Goal: Information Seeking & Learning: Learn about a topic

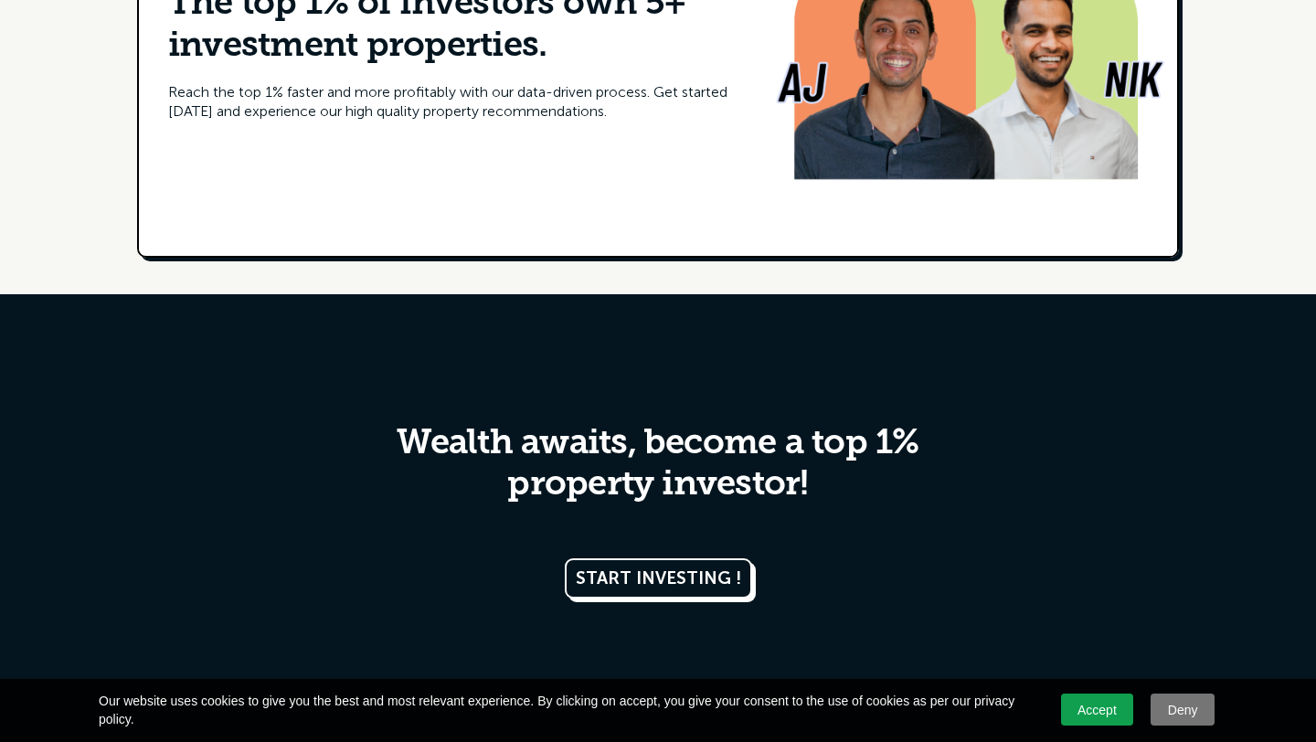
scroll to position [8911, 0]
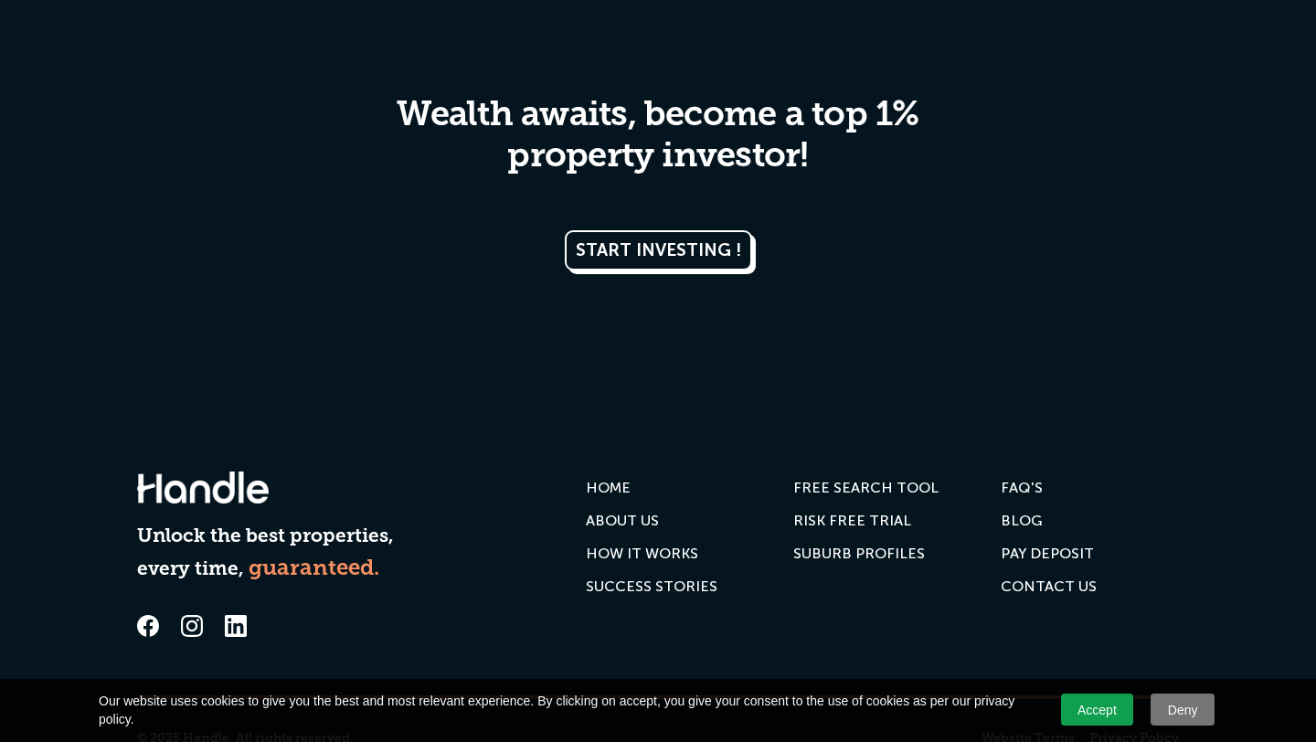
click at [1019, 512] on div "Blog" at bounding box center [1022, 521] width 42 height 18
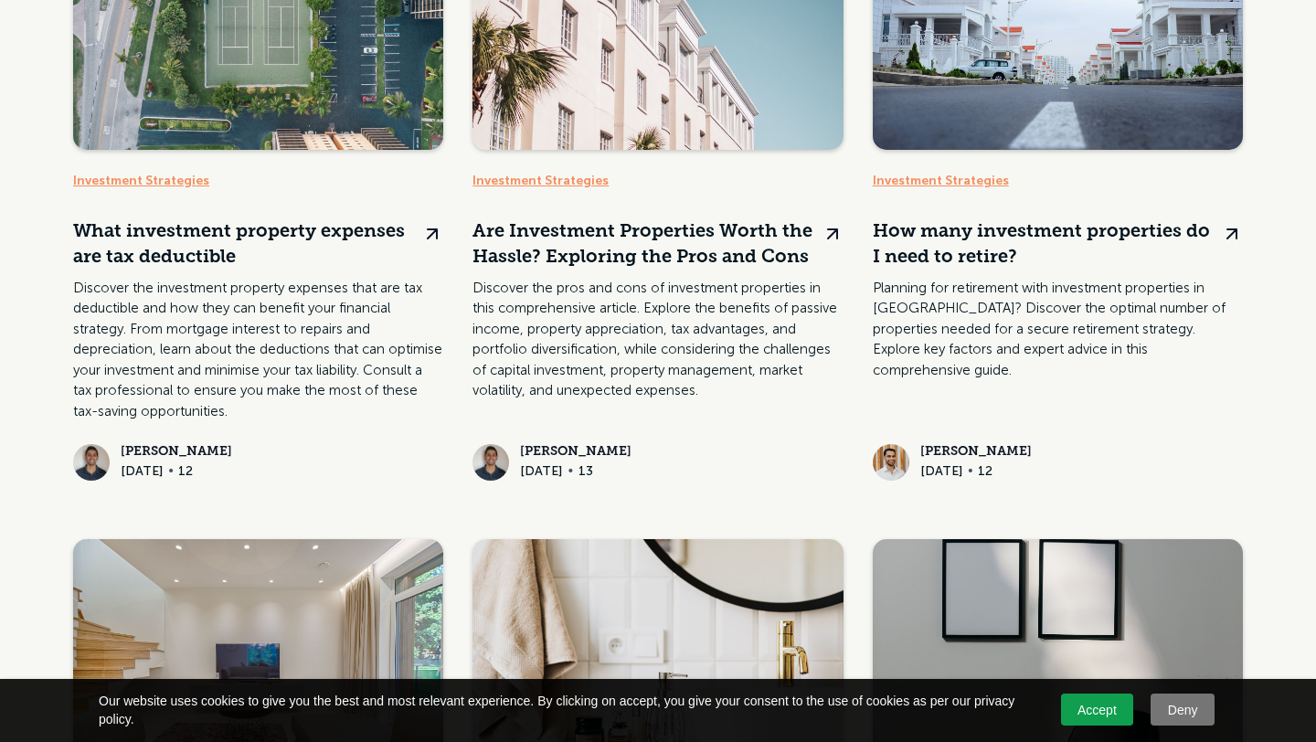
scroll to position [1000, 0]
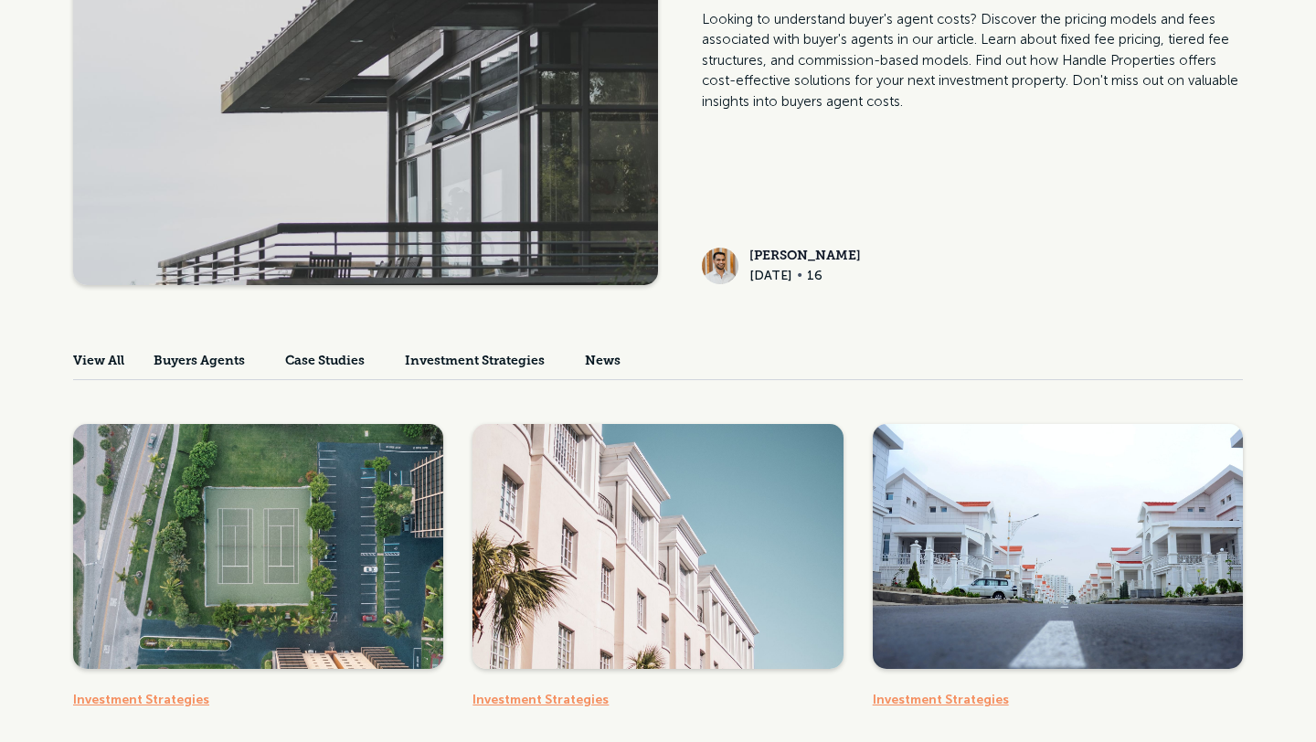
scroll to position [344, 0]
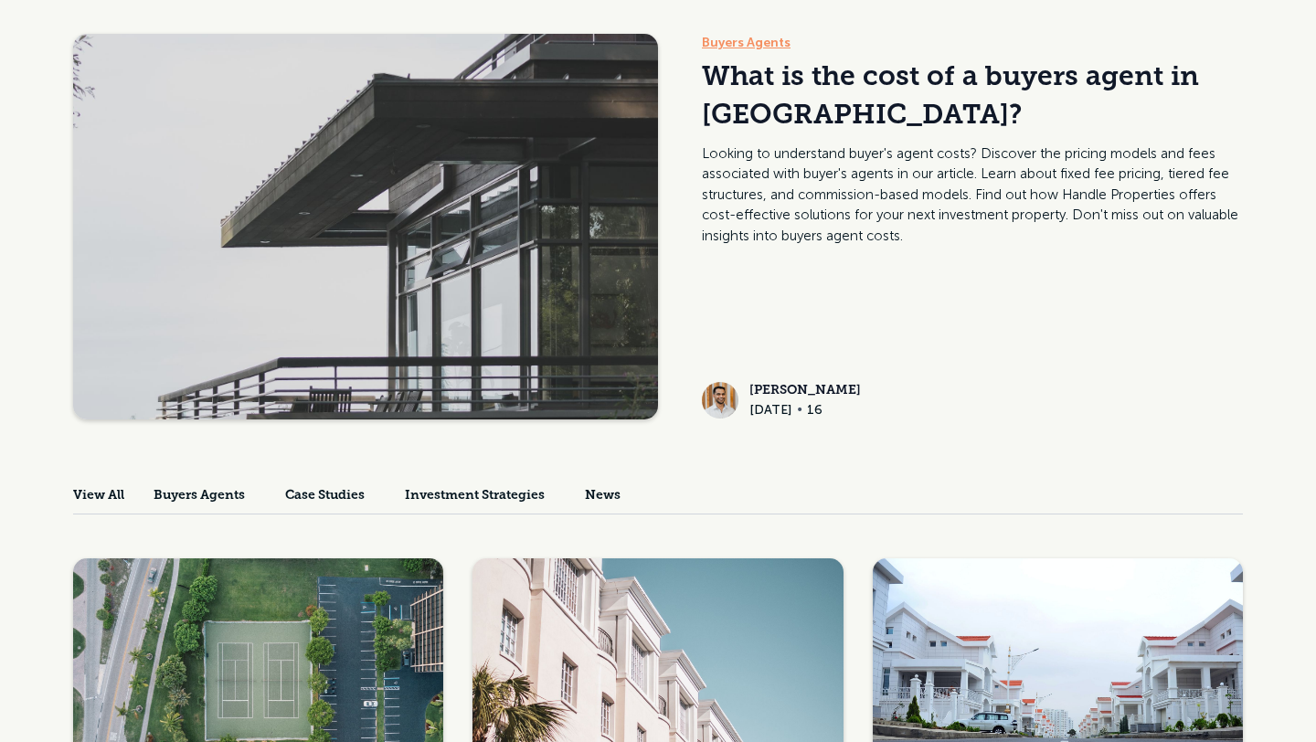
click at [477, 502] on span "Investment Strategies" at bounding box center [475, 496] width 140 height 22
click at [620, 503] on span "News" at bounding box center [603, 496] width 36 height 22
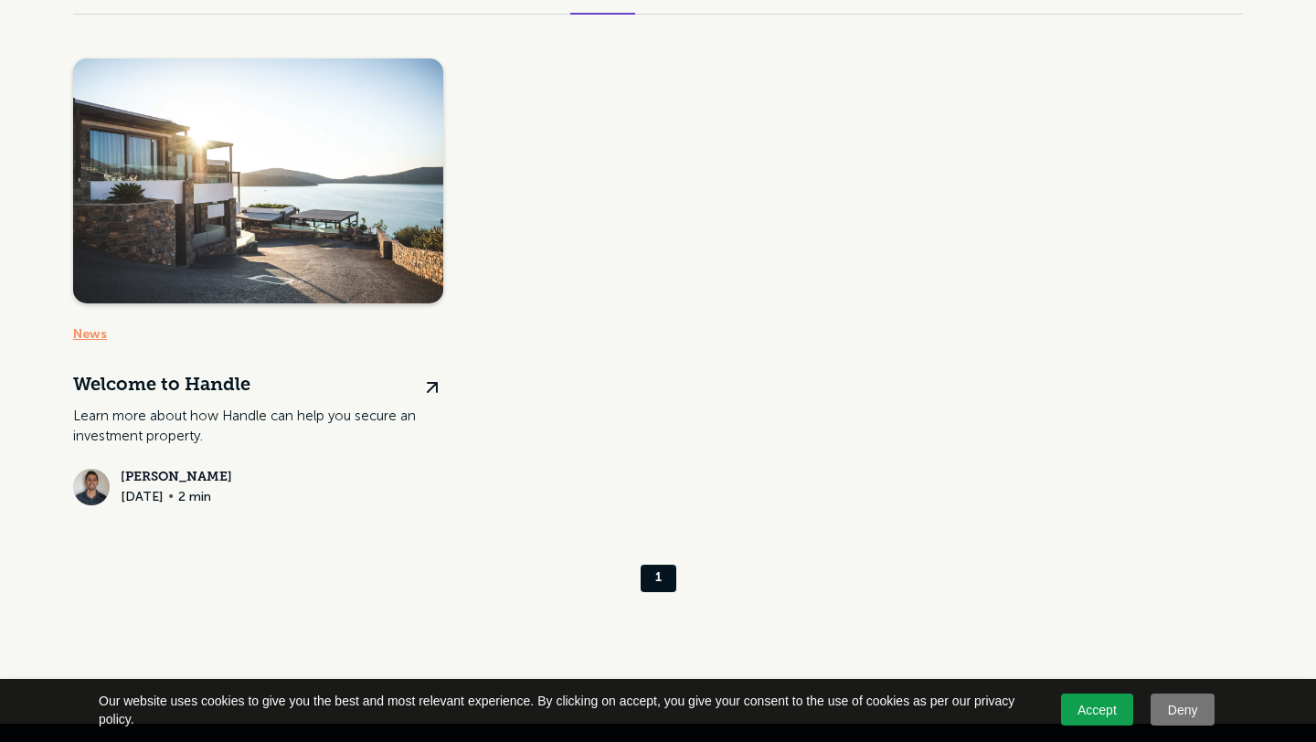
scroll to position [586, 0]
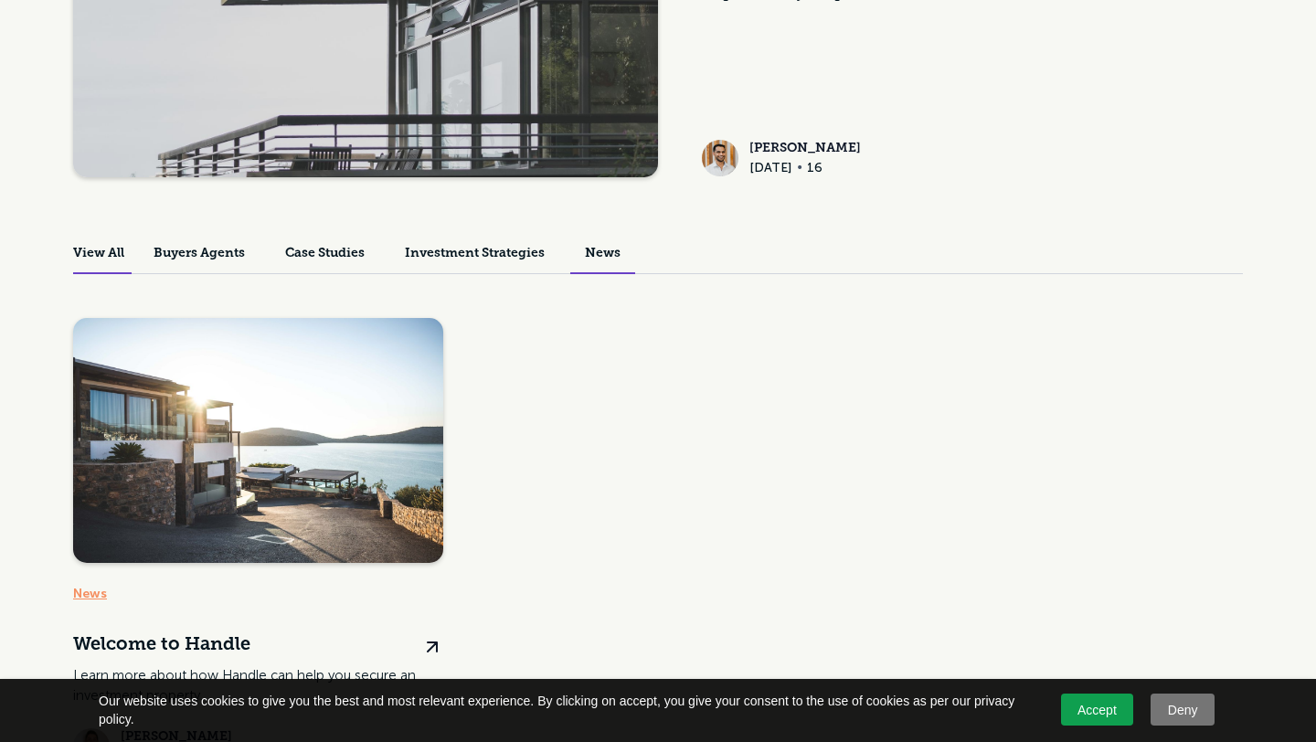
click at [122, 249] on span "View All" at bounding box center [98, 254] width 51 height 22
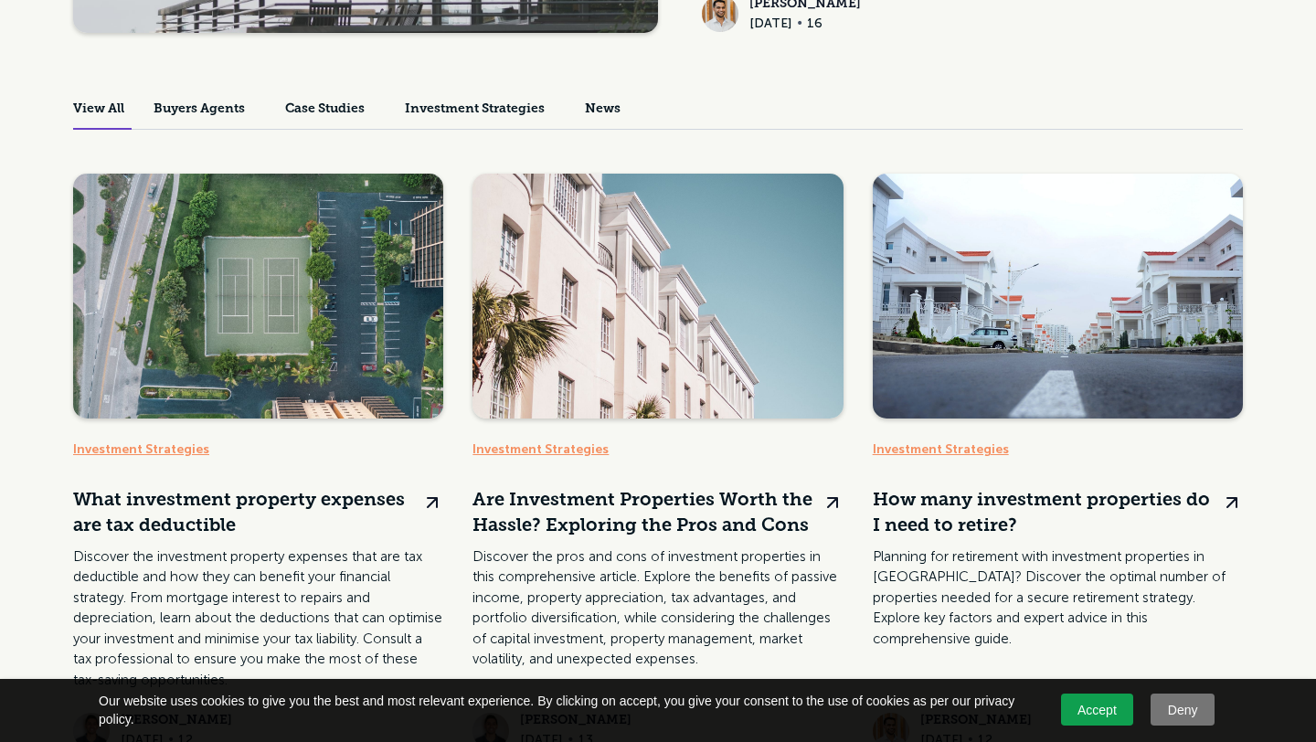
scroll to position [539, 0]
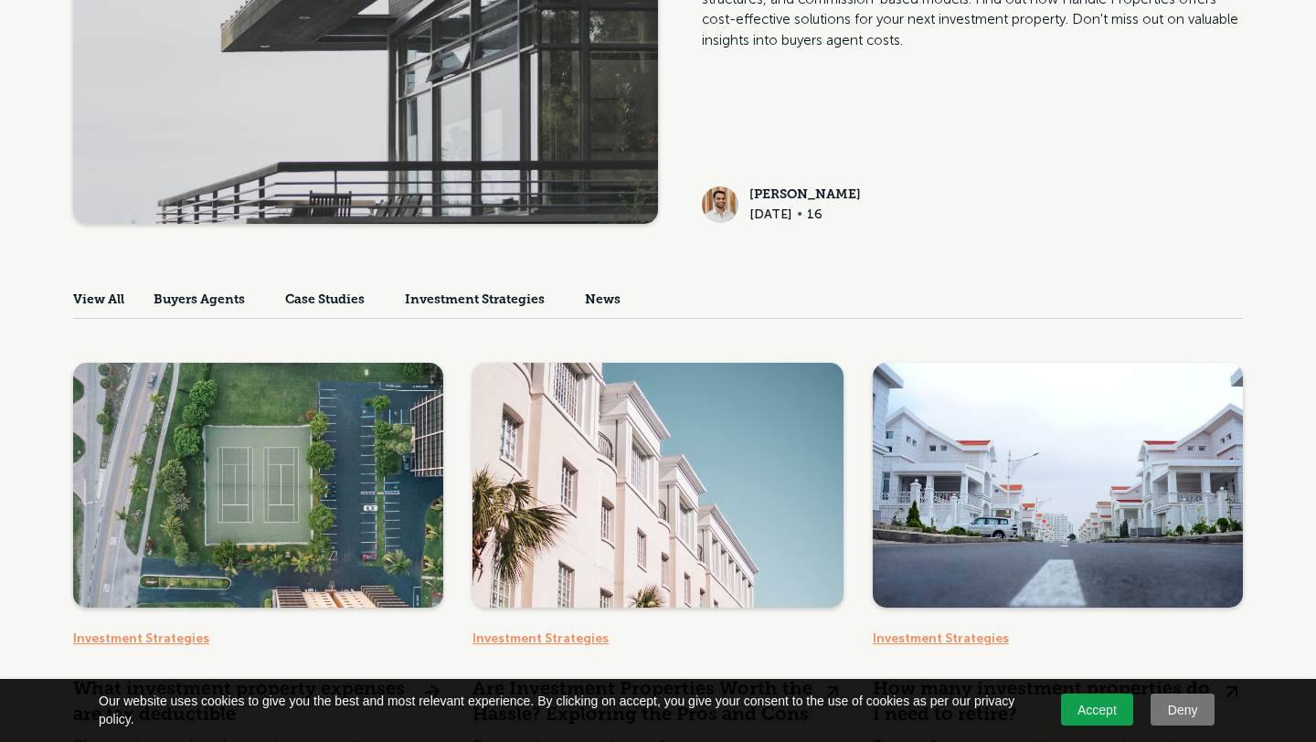
click at [262, 440] on link at bounding box center [258, 651] width 370 height 576
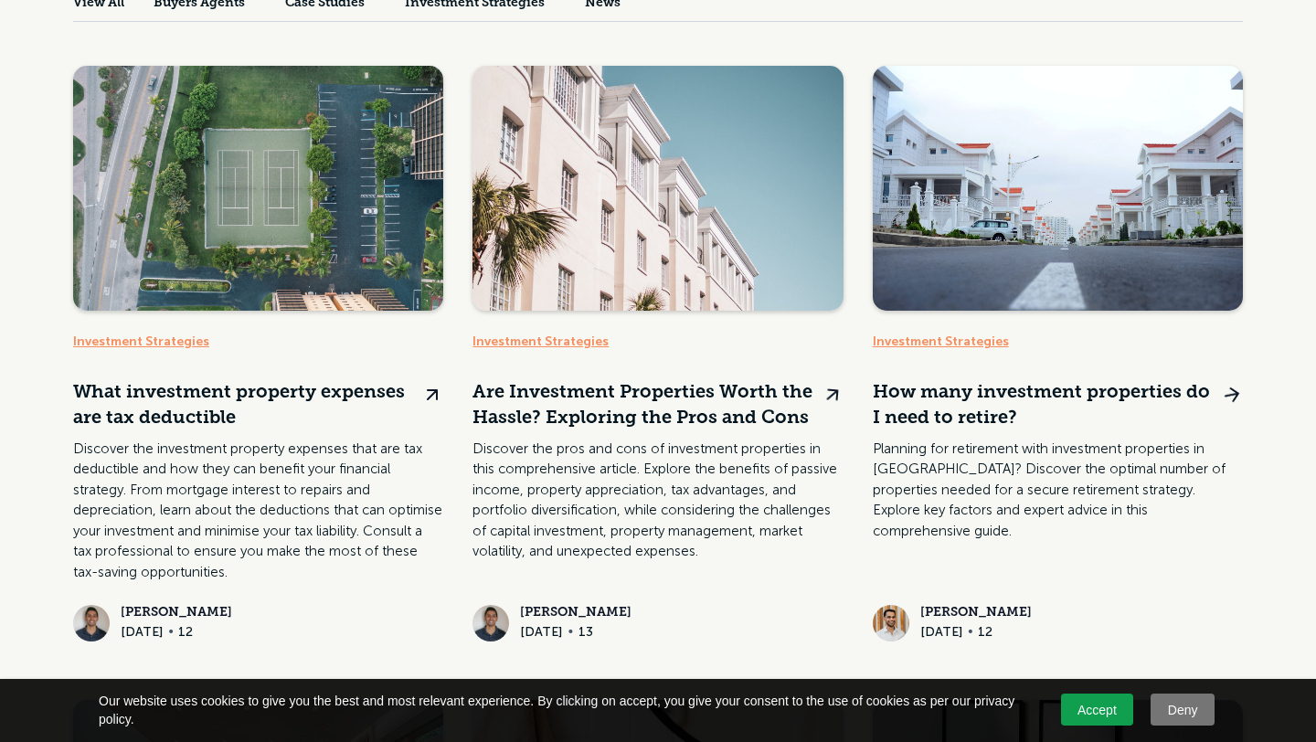
scroll to position [839, 0]
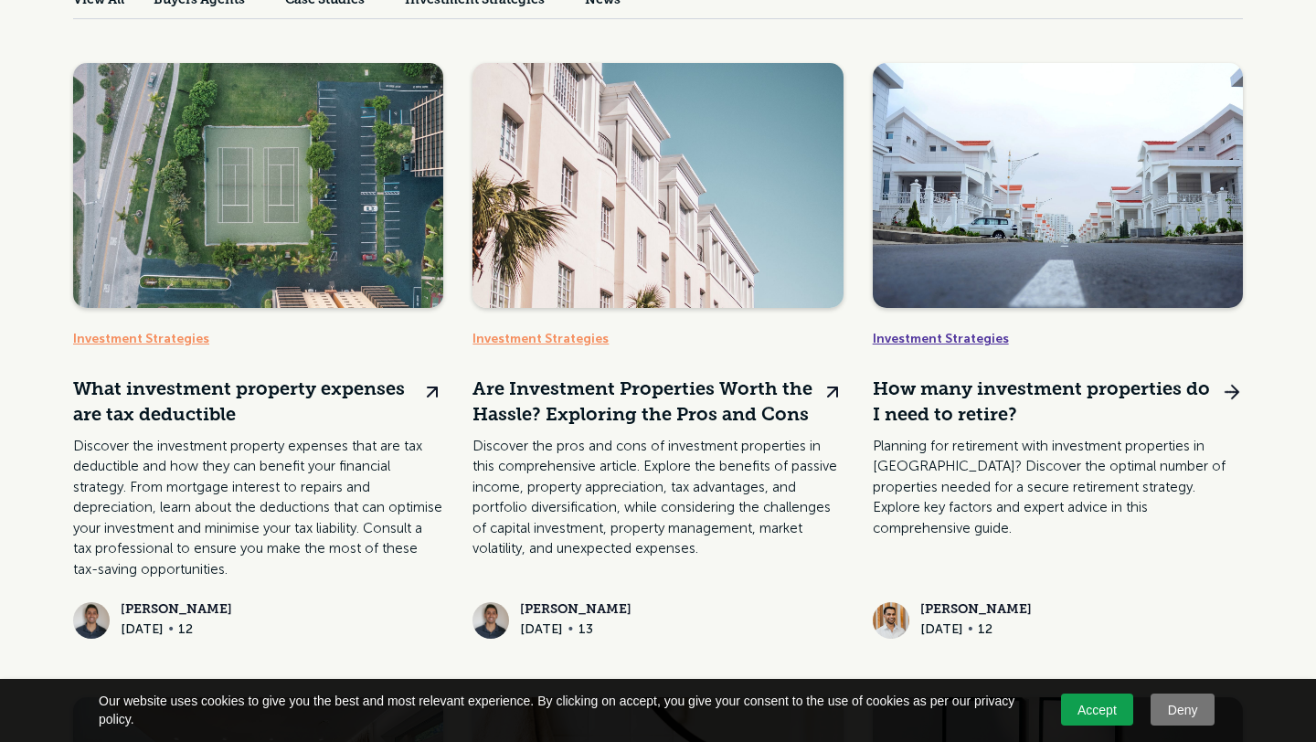
click at [925, 333] on link "Investment Strategies" at bounding box center [1050, 339] width 355 height 18
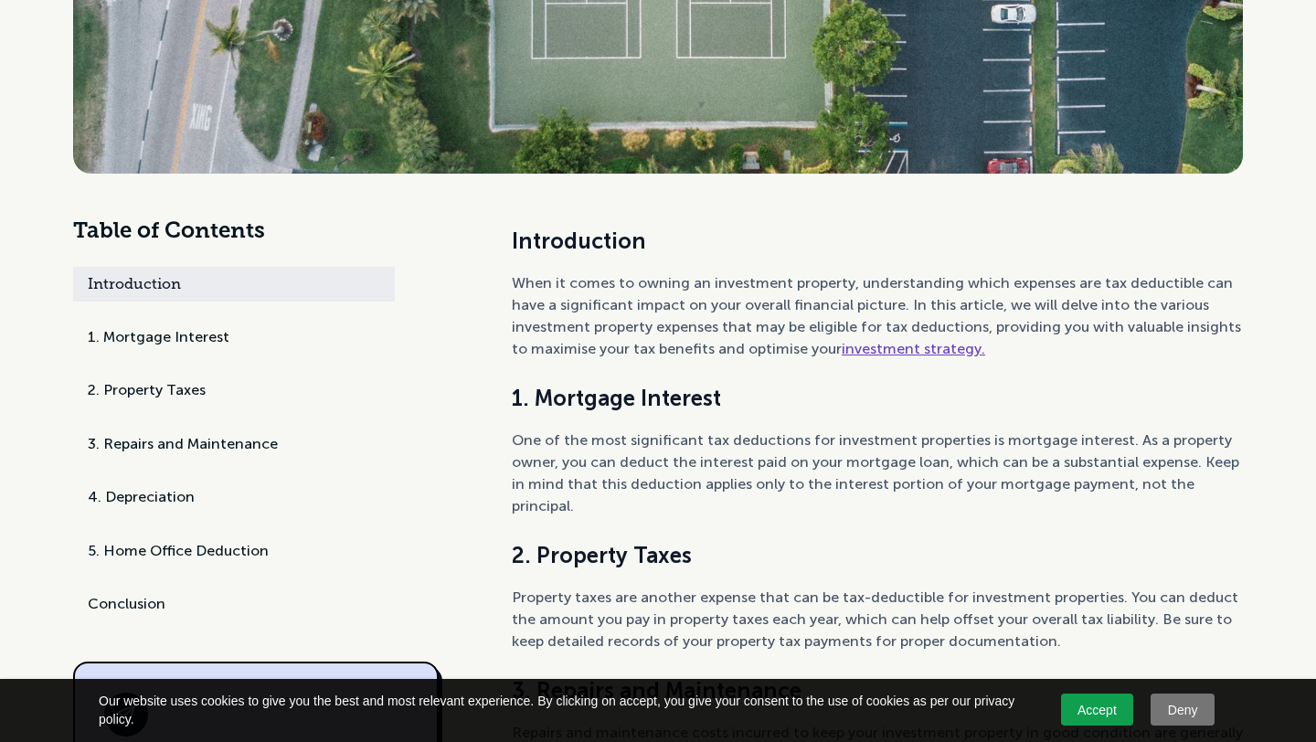
scroll to position [778, 0]
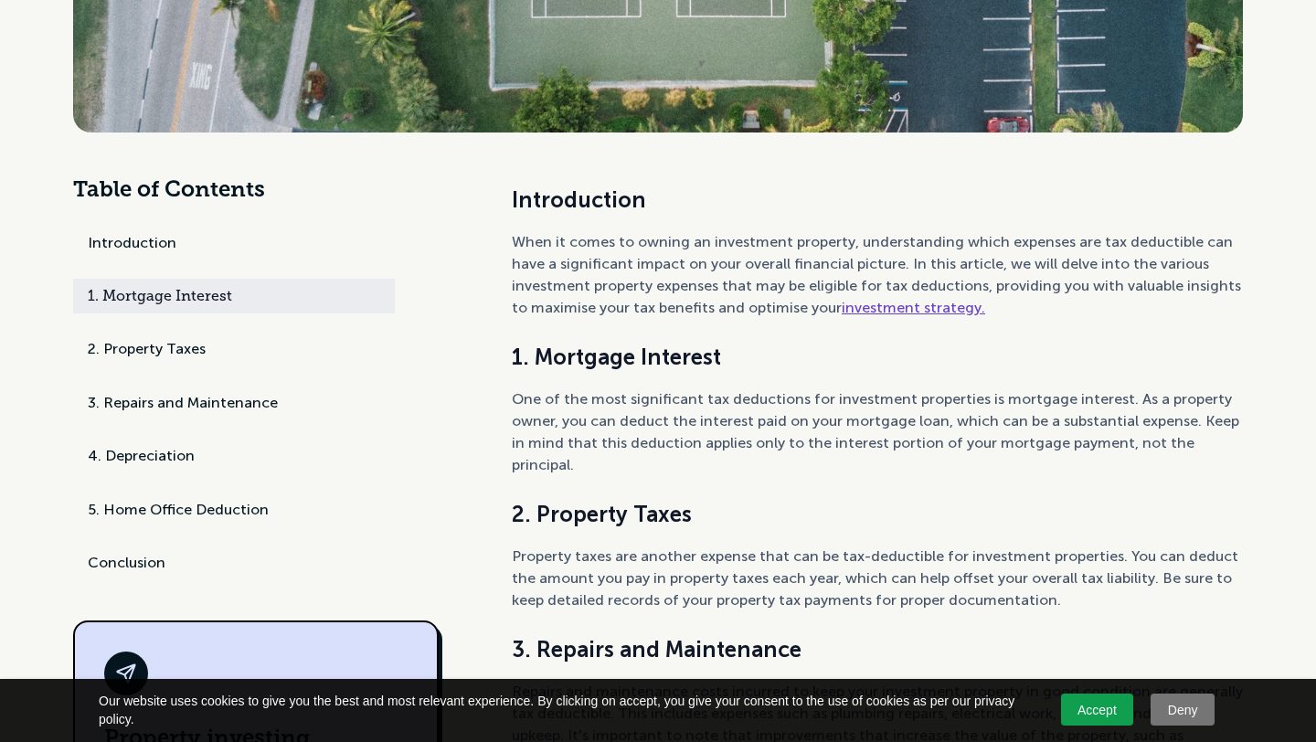
click at [230, 328] on div "2. Property Taxes" at bounding box center [234, 352] width 322 height 49
click at [224, 366] on div "2. Property Taxes" at bounding box center [234, 352] width 322 height 49
click at [175, 350] on div "2. Property Taxes" at bounding box center [147, 349] width 118 height 20
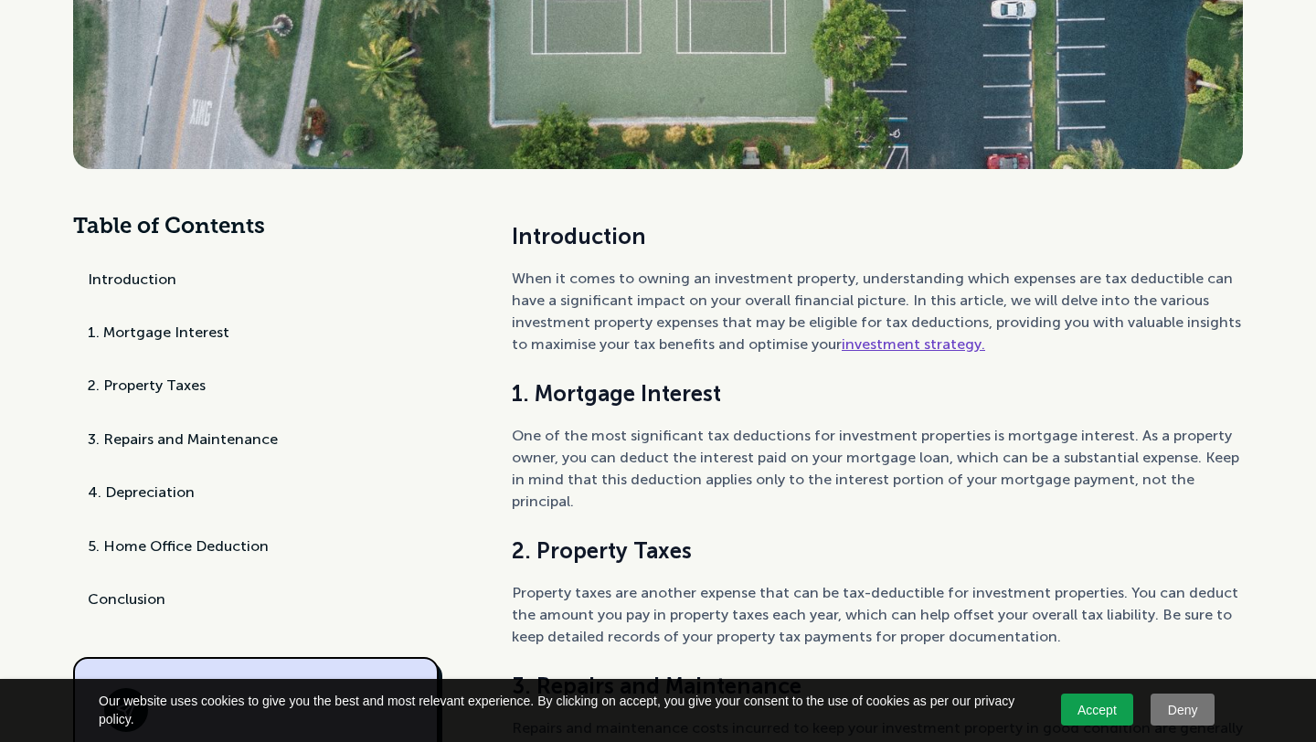
scroll to position [778, 0]
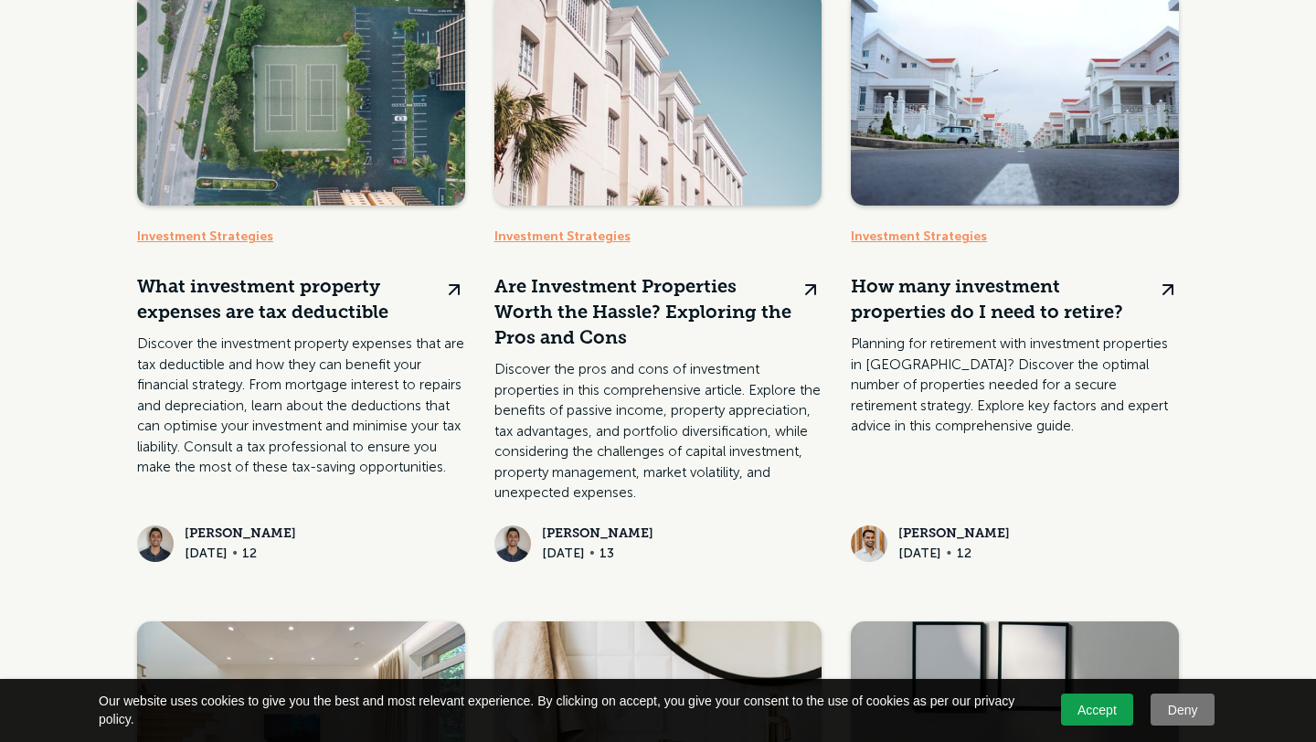
scroll to position [50, 0]
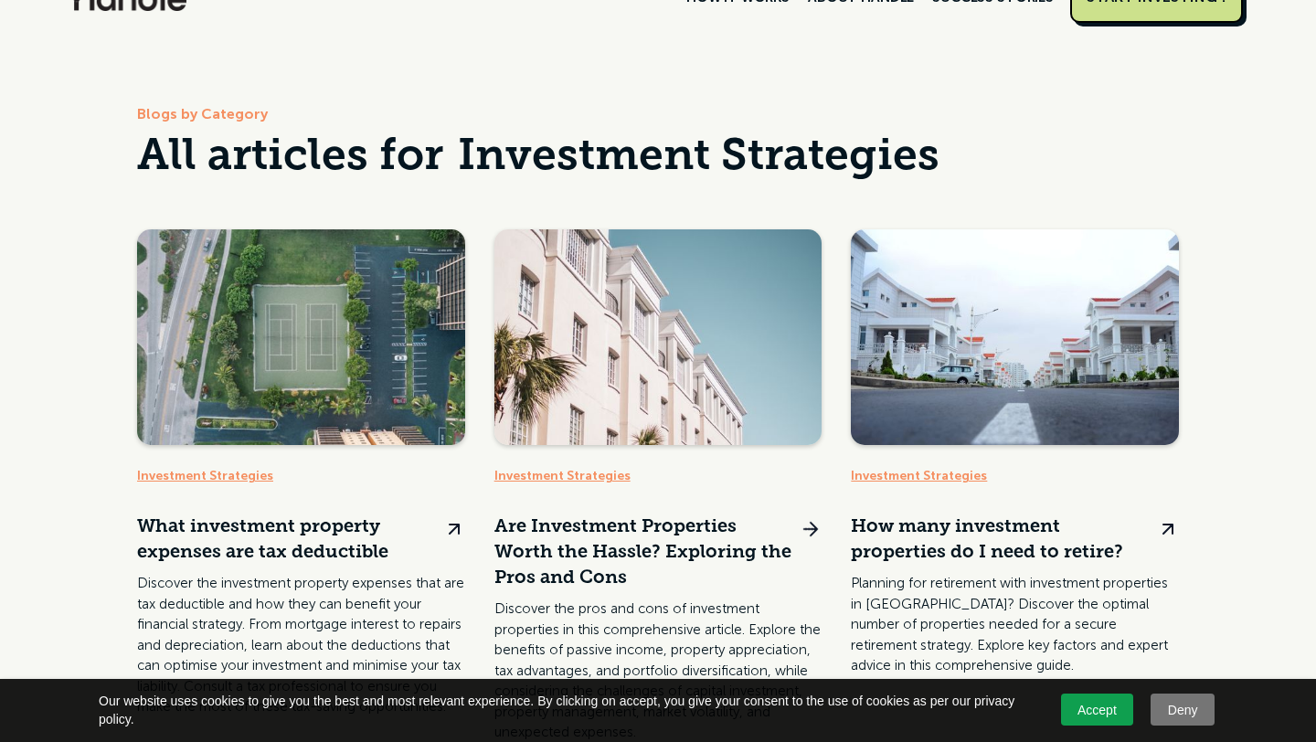
click at [610, 286] on link at bounding box center [658, 515] width 328 height 573
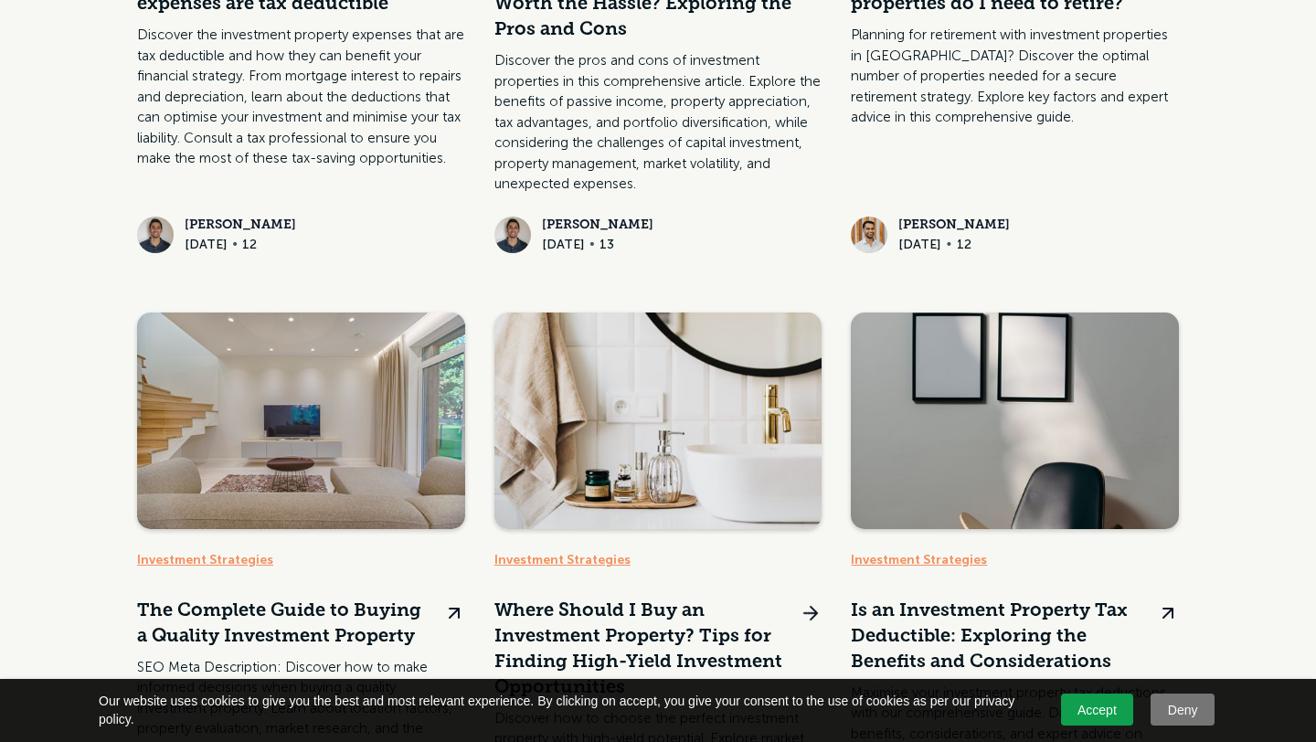
scroll to position [441, 0]
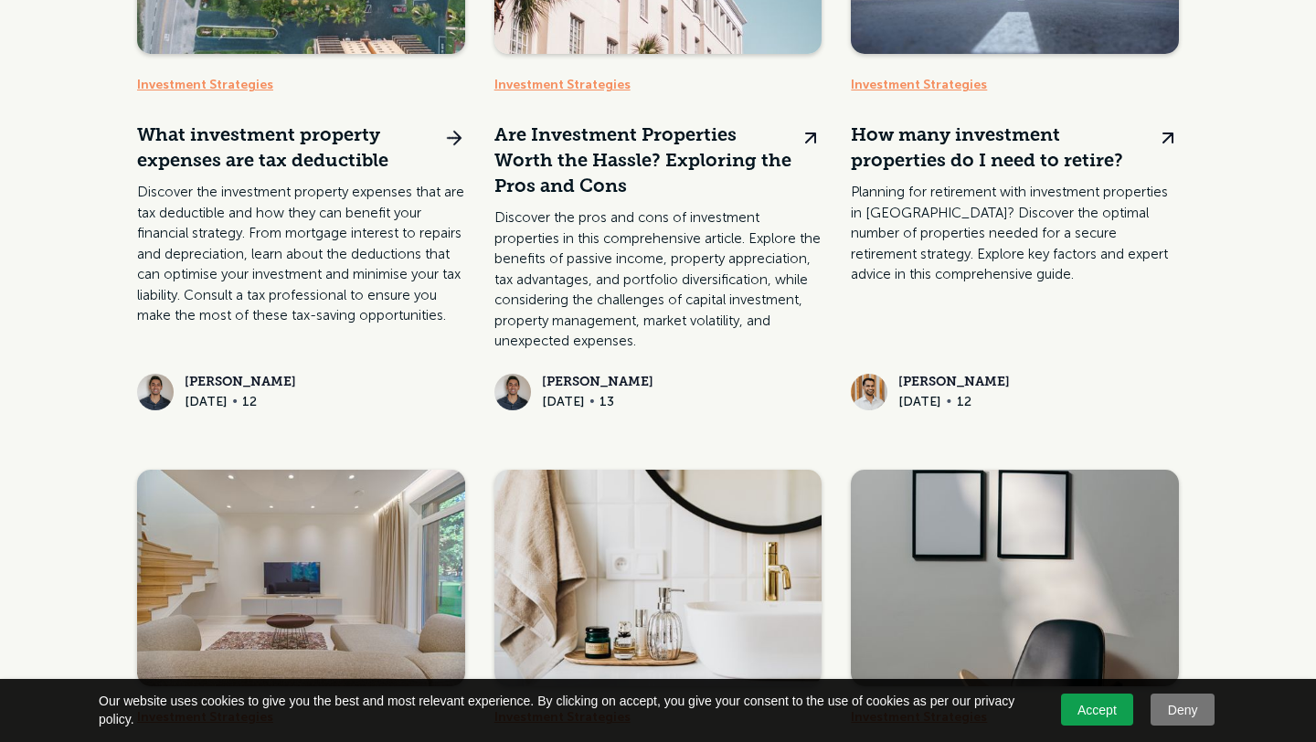
click at [373, 306] on link at bounding box center [301, 124] width 328 height 573
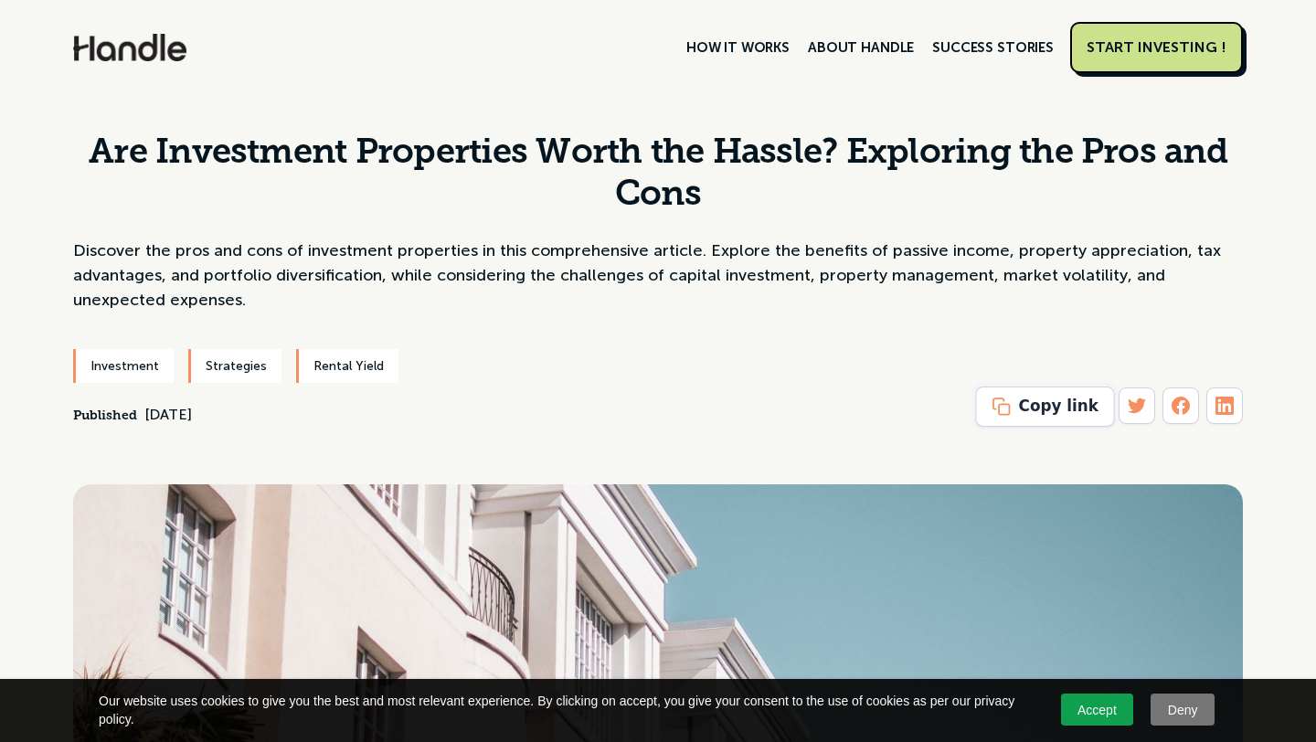
click at [1052, 408] on div "Copy link" at bounding box center [1058, 406] width 80 height 23
